Goal: Transaction & Acquisition: Purchase product/service

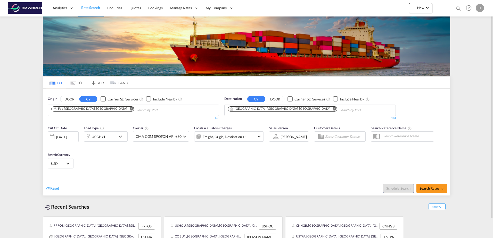
click at [129, 109] on md-icon "Remove" at bounding box center [131, 109] width 4 height 4
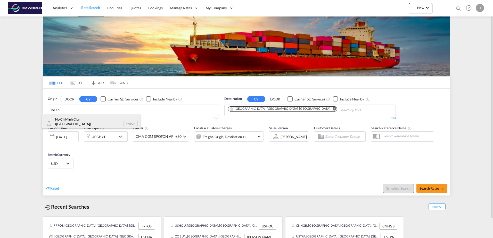
type input "ho chi"
click at [89, 124] on div "Ho Chi Minh City (Saigon) Viet Nam VNSGN" at bounding box center [91, 123] width 98 height 19
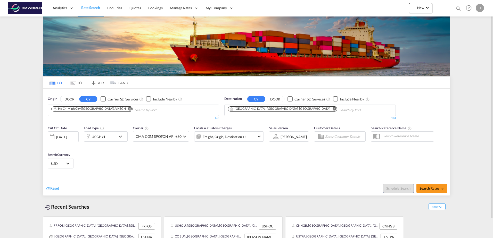
click at [333, 108] on md-icon "Remove" at bounding box center [335, 109] width 4 height 4
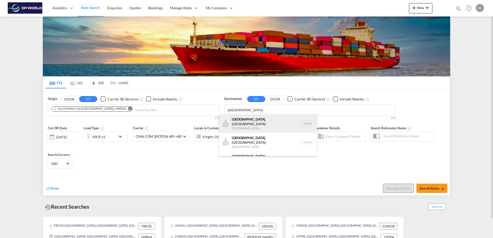
type input "detroit"
click at [259, 121] on div "Detroit , MI United States USDET" at bounding box center [268, 123] width 98 height 19
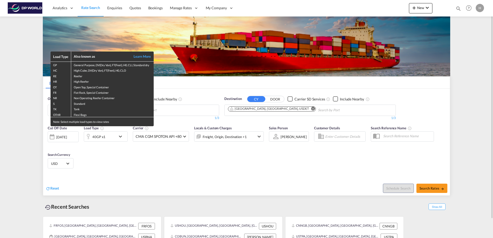
click at [17, 37] on div "Load Type Also known as Learn More GP General Purpose, DV(Dry Van), FT(Feet), H…" at bounding box center [246, 119] width 493 height 238
click at [166, 158] on div "Load Type Also known as Learn More GP General Purpose, DV(Dry Van), FT(Feet), H…" at bounding box center [246, 119] width 493 height 238
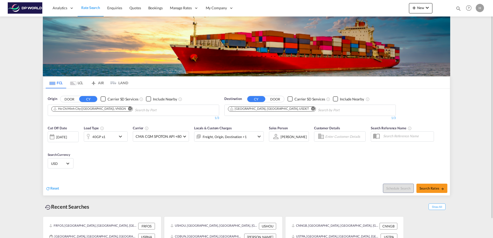
click at [122, 138] on md-icon "icon-chevron-down" at bounding box center [121, 137] width 9 height 6
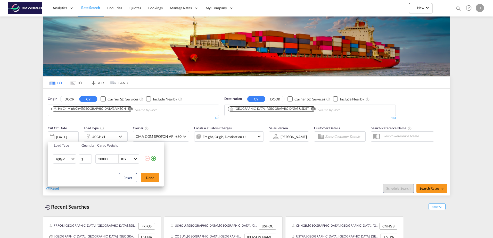
click at [210, 160] on div "Load Type Quantity Cargo Weight 40GP 20GP 40GP 40HC 45HC 20RE 40RE 40HR 20OT 40…" at bounding box center [246, 119] width 493 height 238
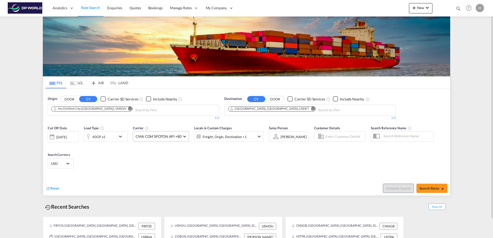
click at [185, 136] on span at bounding box center [184, 136] width 3 height 3
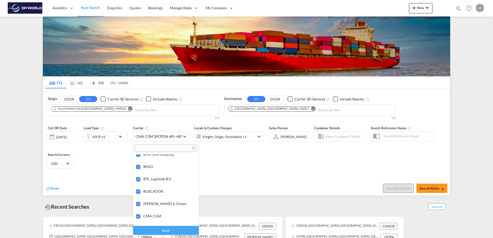
scroll to position [542, 0]
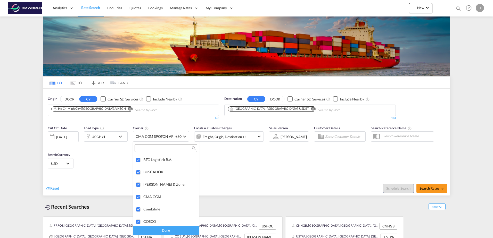
click at [232, 156] on md-backdrop at bounding box center [246, 119] width 493 height 238
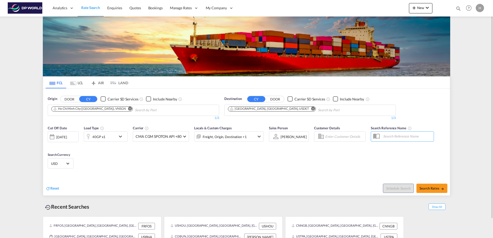
click at [388, 136] on input "text" at bounding box center [407, 136] width 53 height 8
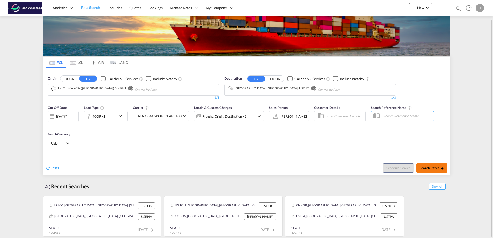
click at [435, 169] on span "Search Rates" at bounding box center [432, 168] width 25 height 4
type input "VNSGN to USDET / 29 Aug 2025"
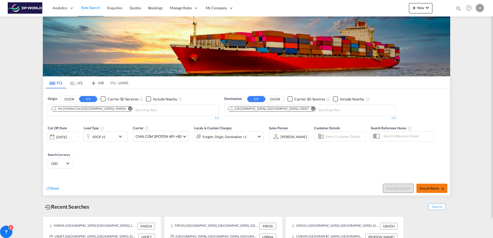
click at [438, 190] on span "Search Rates" at bounding box center [432, 188] width 25 height 4
type input "VNSGN to USDET / 29 Aug 2025"
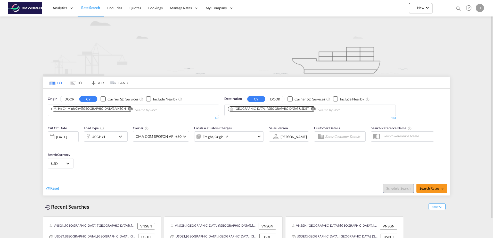
click at [486, 9] on md-toolbar "Analytics Reports Dashboard Rate Search Enquiries Quotes Bookings" at bounding box center [246, 8] width 493 height 17
click at [484, 5] on div "H" at bounding box center [480, 8] width 8 height 8
click at [465, 23] on button "My Profile" at bounding box center [474, 23] width 34 height 10
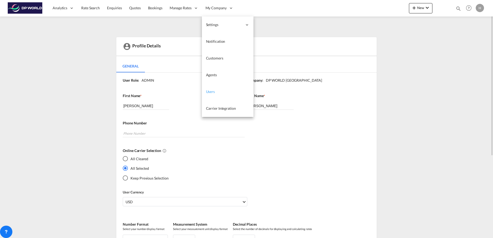
click at [223, 92] on link "Users" at bounding box center [228, 92] width 52 height 17
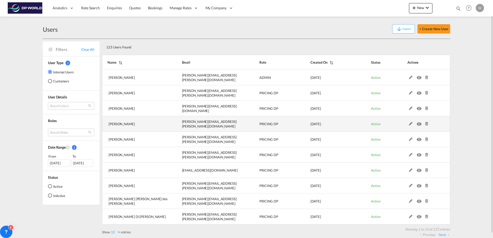
scroll to position [4, 0]
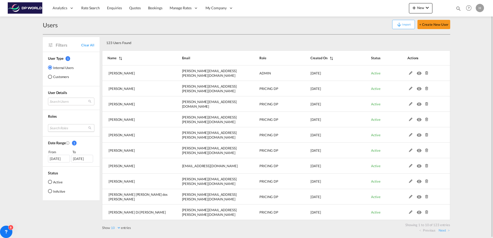
click at [69, 130] on md-select "Search Roles test role essentials admin branch manager sales coordinator essent…" at bounding box center [71, 128] width 46 height 8
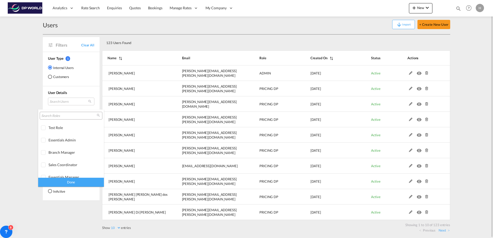
click at [66, 103] on md-backdrop at bounding box center [246, 119] width 493 height 238
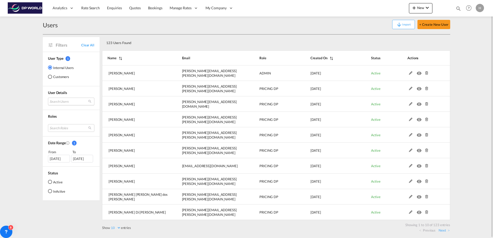
click at [67, 102] on md-select "Search Users [PERSON_NAME] [PERSON_NAME][EMAIL_ADDRESS][PERSON_NAME][DOMAIN_NAM…" at bounding box center [71, 102] width 46 height 8
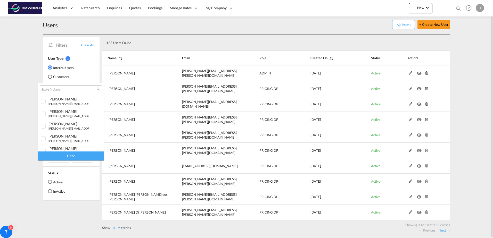
type md-option "[object Object]"
click at [51, 89] on input "search" at bounding box center [68, 89] width 55 height 5
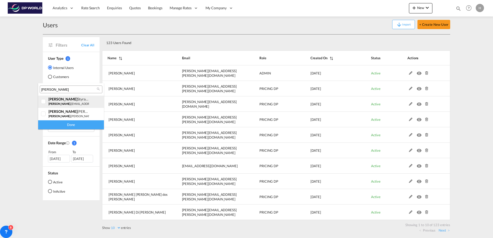
type input "[PERSON_NAME]"
click at [41, 99] on div at bounding box center [43, 101] width 5 height 5
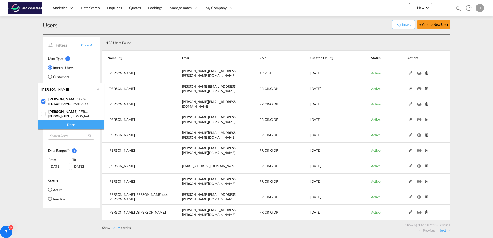
click at [54, 122] on div "Done" at bounding box center [71, 124] width 66 height 9
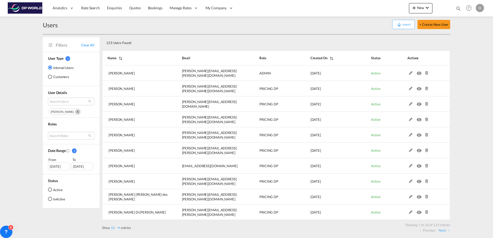
scroll to position [0, 0]
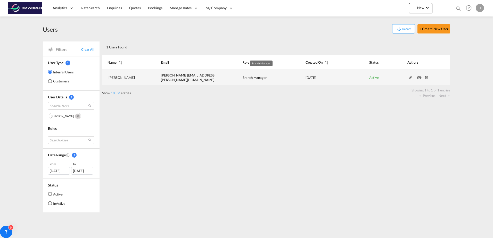
click at [250, 76] on span "Branch Manager" at bounding box center [254, 78] width 24 height 4
click at [420, 78] on md-icon "icon-eye" at bounding box center [420, 77] width 7 height 4
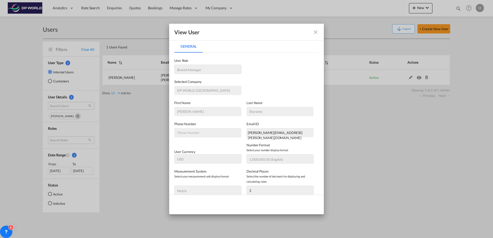
click at [321, 30] on div "View User" at bounding box center [246, 32] width 155 height 17
click at [316, 31] on md-icon "icon-close fg-AAA8AD" at bounding box center [316, 32] width 6 height 6
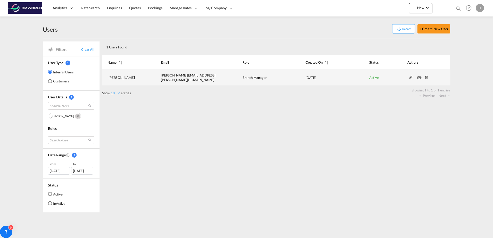
click at [417, 77] on md-icon "icon-eye" at bounding box center [420, 77] width 7 height 4
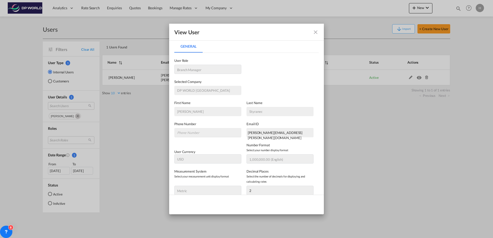
click at [317, 32] on md-icon "icon-close fg-AAA8AD" at bounding box center [316, 32] width 6 height 6
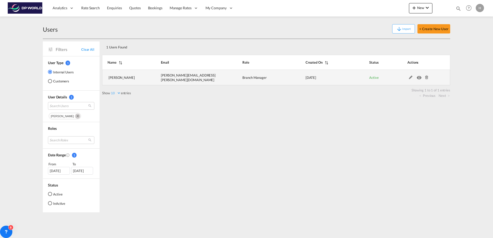
click at [412, 77] on td at bounding box center [423, 77] width 56 height 15
click at [410, 77] on md-icon at bounding box center [410, 78] width 7 height 4
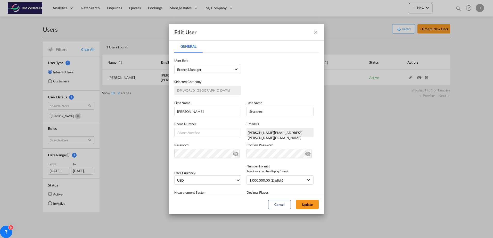
click at [233, 155] on md-icon "icon-eye-off" at bounding box center [236, 153] width 6 height 6
click at [234, 153] on md-icon "icon-eye-off" at bounding box center [236, 153] width 6 height 6
click at [234, 154] on md-icon "icon-eye-off" at bounding box center [236, 153] width 6 height 6
click at [318, 30] on md-icon "icon-close fg-AAA8AD" at bounding box center [316, 32] width 6 height 6
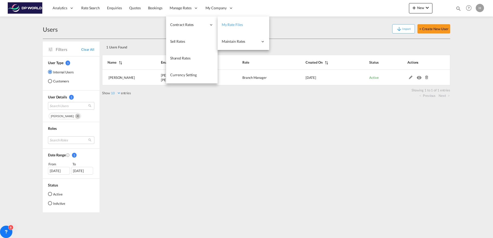
click at [237, 25] on span "My Rate Files" at bounding box center [232, 24] width 21 height 4
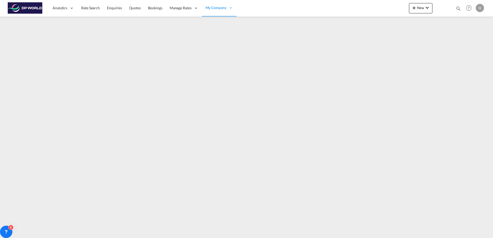
click at [29, 8] on img at bounding box center [25, 8] width 35 height 12
click at [95, 6] on span "Rate Search" at bounding box center [90, 8] width 19 height 4
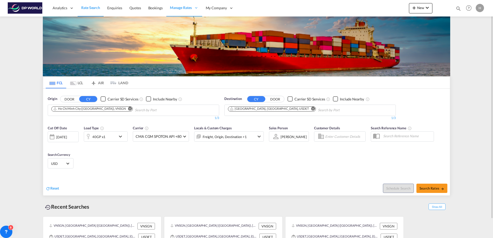
click at [122, 140] on div "40GP x1" at bounding box center [106, 137] width 44 height 10
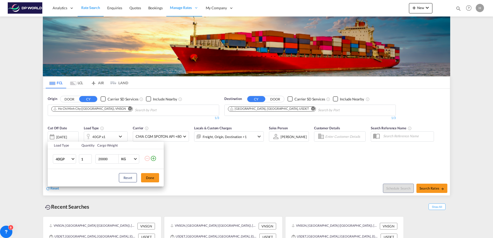
click at [217, 175] on div "Load Type Quantity Cargo Weight 40GP 20GP 40GP 40HC 45HC 20RE 40RE 40HR 20OT 40…" at bounding box center [246, 119] width 493 height 238
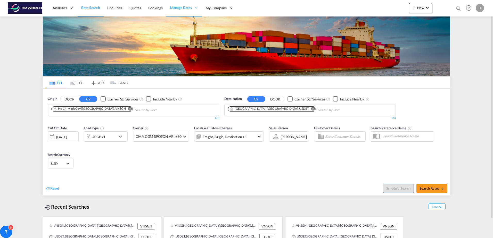
click at [67, 136] on div "[DATE]" at bounding box center [61, 137] width 11 height 5
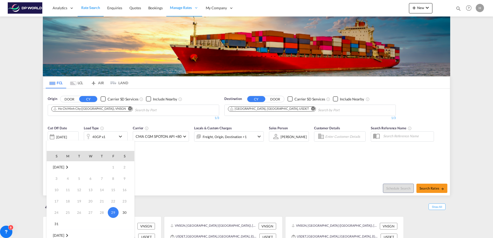
click at [84, 179] on td "5" at bounding box center [78, 178] width 11 height 11
click at [192, 182] on div at bounding box center [246, 119] width 493 height 238
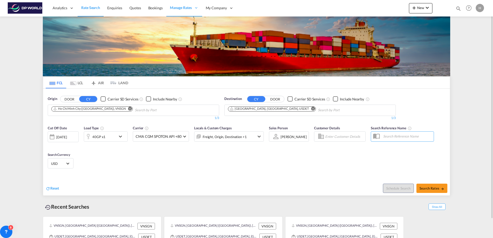
scroll to position [20, 0]
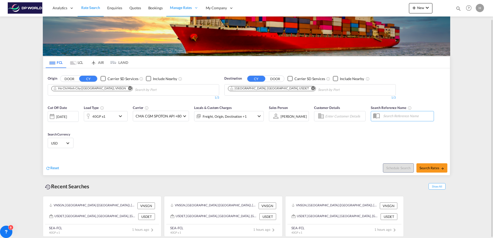
click at [66, 120] on div "[DATE]" at bounding box center [63, 116] width 31 height 11
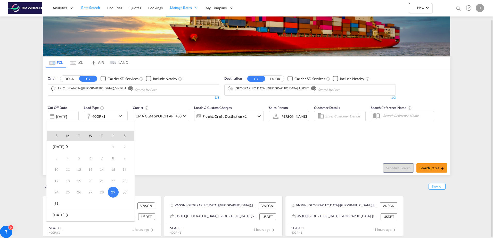
click at [224, 153] on div at bounding box center [246, 119] width 493 height 238
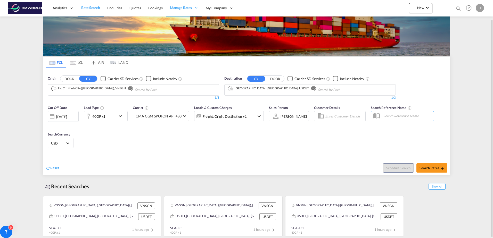
click at [185, 113] on md-select-value "CMA CGM SPOTON API +80" at bounding box center [161, 116] width 56 height 10
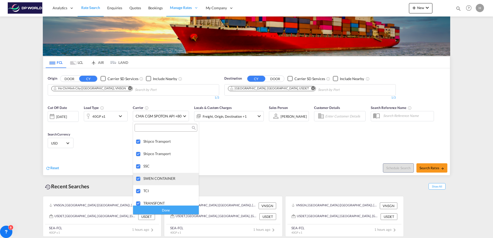
scroll to position [1299, 0]
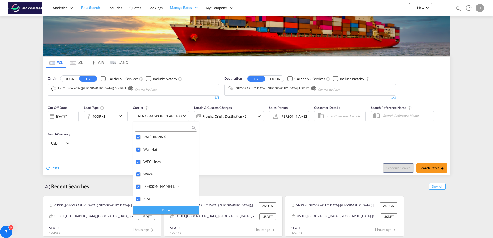
click at [250, 151] on md-backdrop at bounding box center [246, 119] width 493 height 238
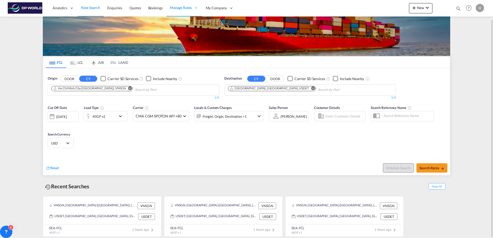
click at [72, 119] on div "[DATE]" at bounding box center [63, 116] width 31 height 11
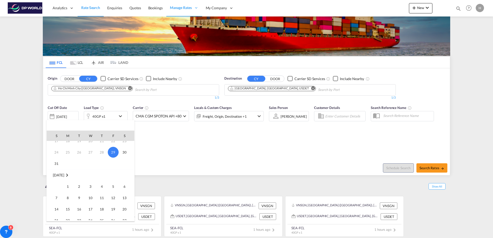
scroll to position [0, 0]
click at [61, 146] on span "[DATE]" at bounding box center [58, 147] width 11 height 4
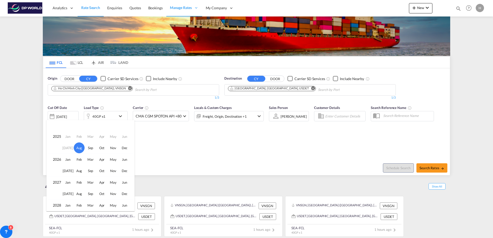
click at [69, 148] on td "[DATE]" at bounding box center [67, 148] width 11 height 12
click at [77, 147] on span "Aug" at bounding box center [79, 148] width 11 height 11
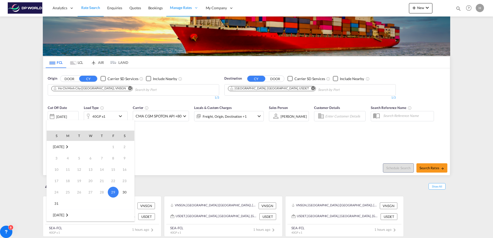
click at [174, 129] on div at bounding box center [246, 119] width 493 height 238
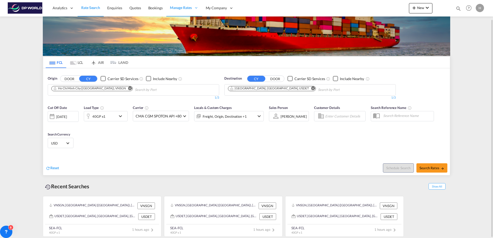
click at [67, 118] on div "[DATE]" at bounding box center [61, 116] width 11 height 5
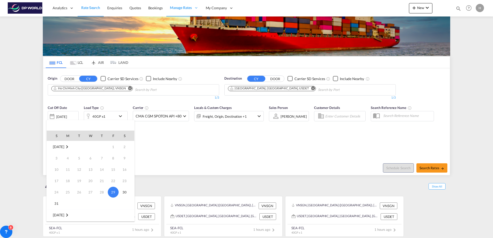
click at [64, 145] on span "[DATE]" at bounding box center [58, 147] width 11 height 4
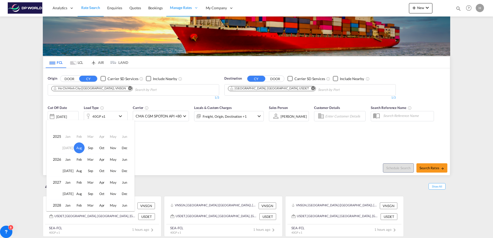
click at [71, 147] on td "[DATE]" at bounding box center [67, 148] width 11 height 12
click at [69, 147] on td "[DATE]" at bounding box center [67, 148] width 11 height 12
click at [54, 136] on td "2025" at bounding box center [54, 137] width 15 height 12
click at [58, 137] on td "2025" at bounding box center [54, 137] width 15 height 12
click at [70, 145] on td "[DATE]" at bounding box center [67, 148] width 11 height 12
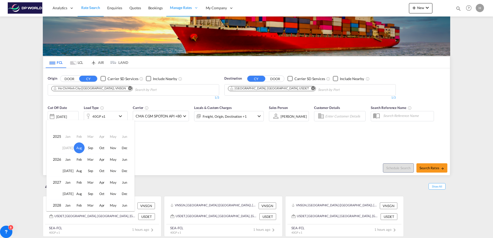
click at [76, 147] on span "Aug" at bounding box center [79, 148] width 11 height 11
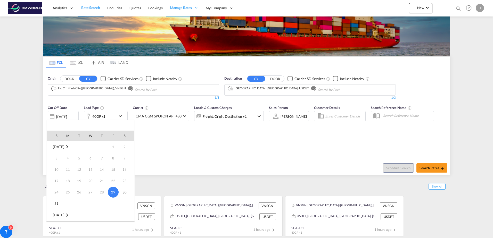
click at [64, 146] on span "[DATE]" at bounding box center [58, 147] width 11 height 4
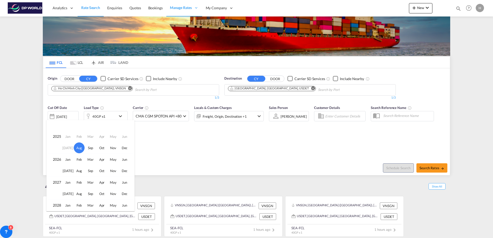
click at [124, 137] on td "Jun" at bounding box center [126, 137] width 15 height 12
click at [106, 134] on td "Apr" at bounding box center [101, 137] width 11 height 12
click at [113, 136] on td "May" at bounding box center [113, 137] width 11 height 12
click at [97, 135] on td "Apr" at bounding box center [101, 137] width 11 height 12
click at [88, 138] on td "Mar" at bounding box center [90, 137] width 11 height 12
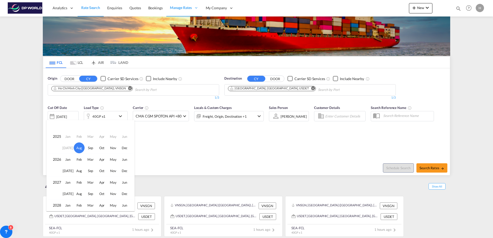
click at [72, 136] on td "Jan" at bounding box center [67, 137] width 11 height 12
click at [81, 137] on td "Feb" at bounding box center [78, 137] width 11 height 12
click at [91, 134] on td "Mar" at bounding box center [90, 137] width 11 height 12
click at [107, 134] on td "Apr" at bounding box center [101, 137] width 11 height 12
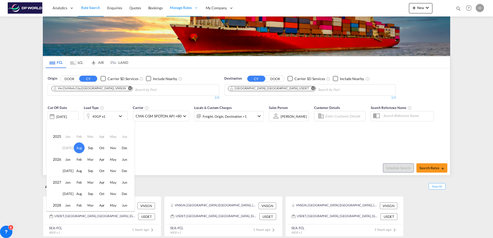
click at [121, 138] on td "Jun" at bounding box center [126, 137] width 15 height 12
click at [127, 138] on td "Jun" at bounding box center [126, 137] width 15 height 12
click at [187, 144] on div at bounding box center [246, 119] width 493 height 238
